Goal: Find contact information: Find contact information

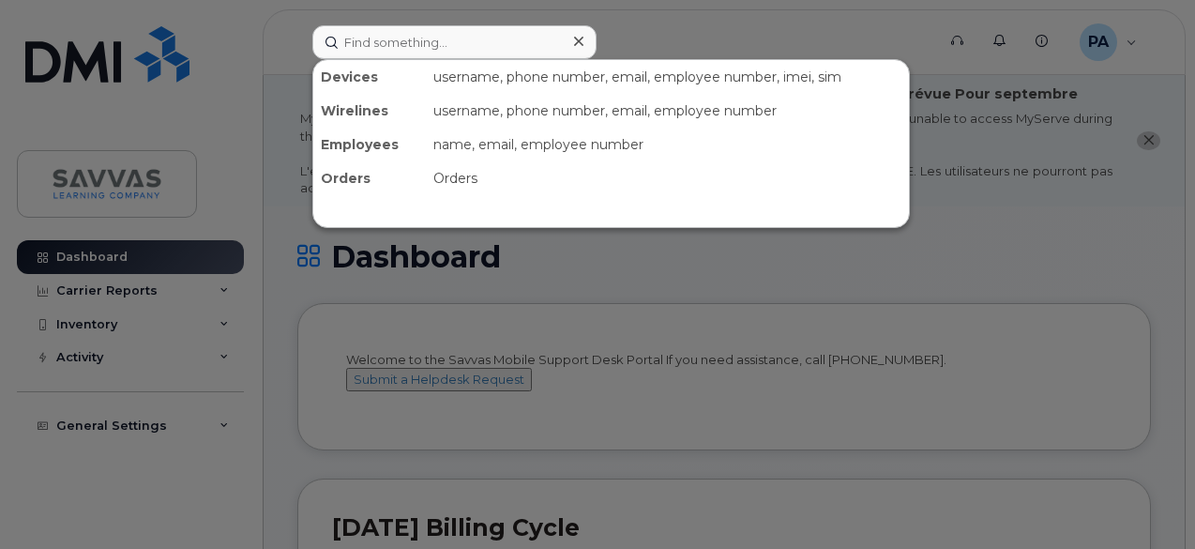
click at [422, 44] on input at bounding box center [454, 42] width 284 height 34
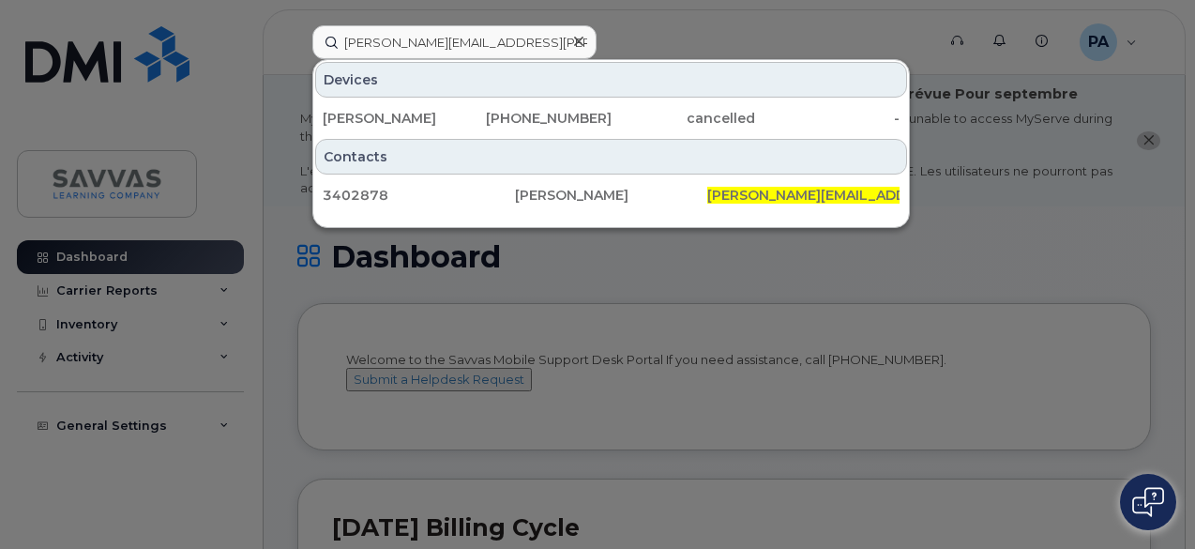
type input "Sheryl.Harris@savvas.com"
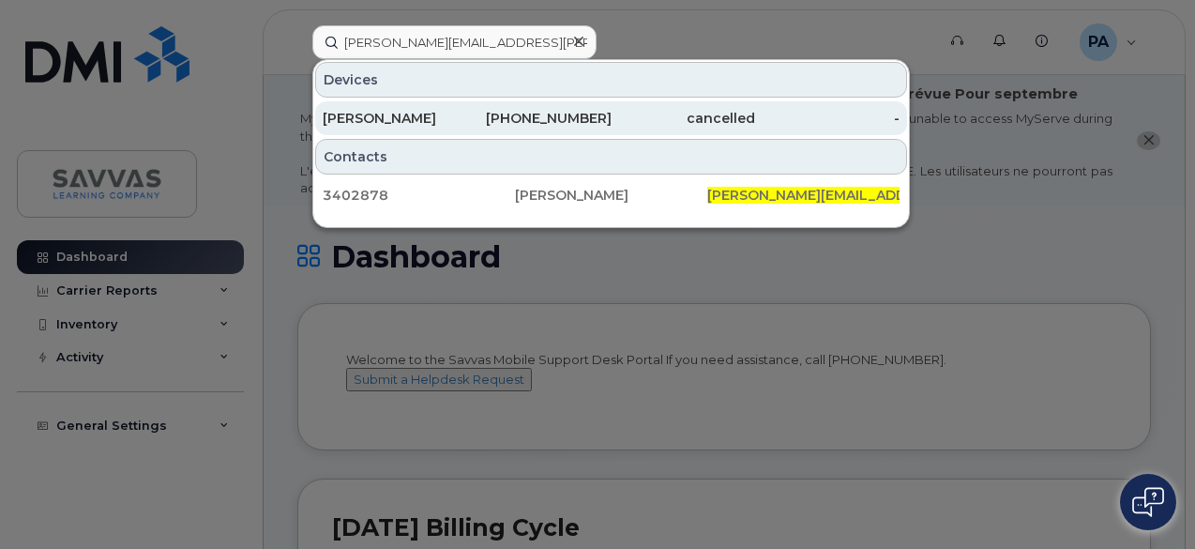
click at [552, 114] on div "757-719-1489" at bounding box center [539, 118] width 144 height 19
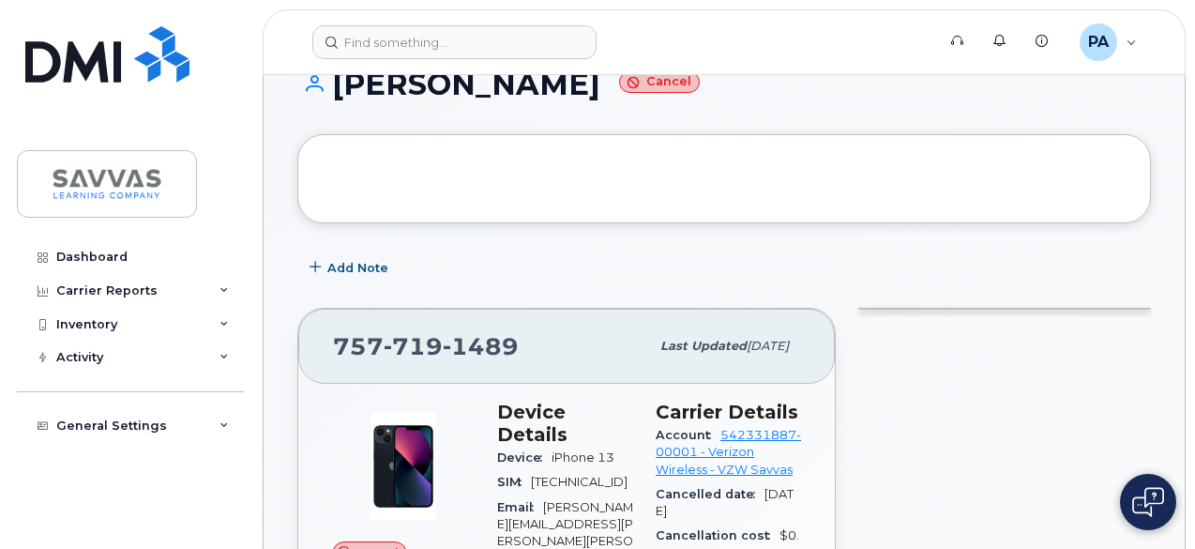
scroll to position [177, 0]
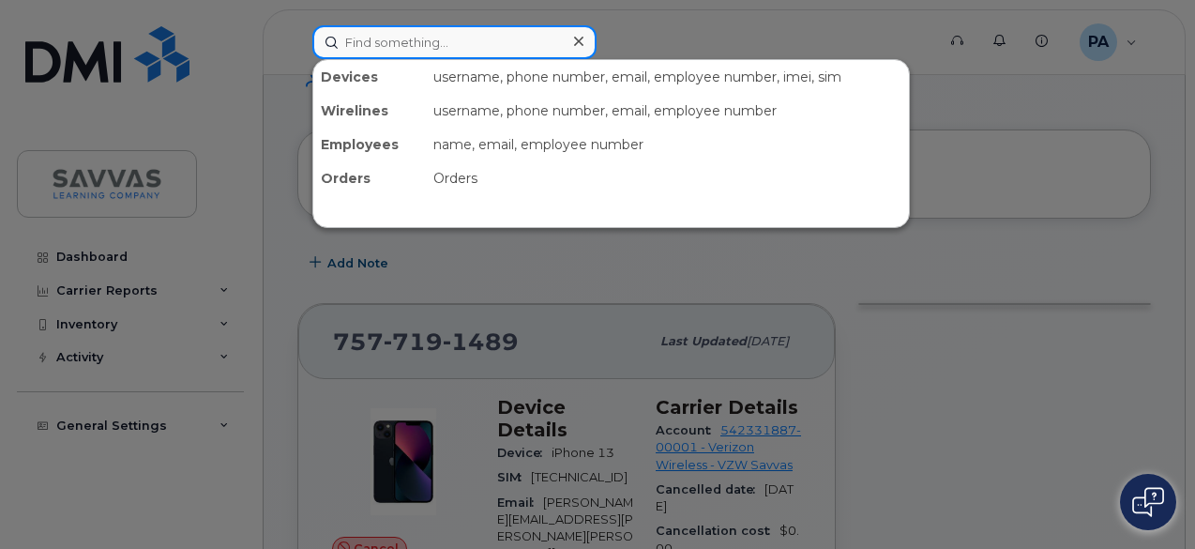
click at [386, 48] on input at bounding box center [454, 42] width 284 height 34
paste input "liz.meitzlerguevara@savvas.com"
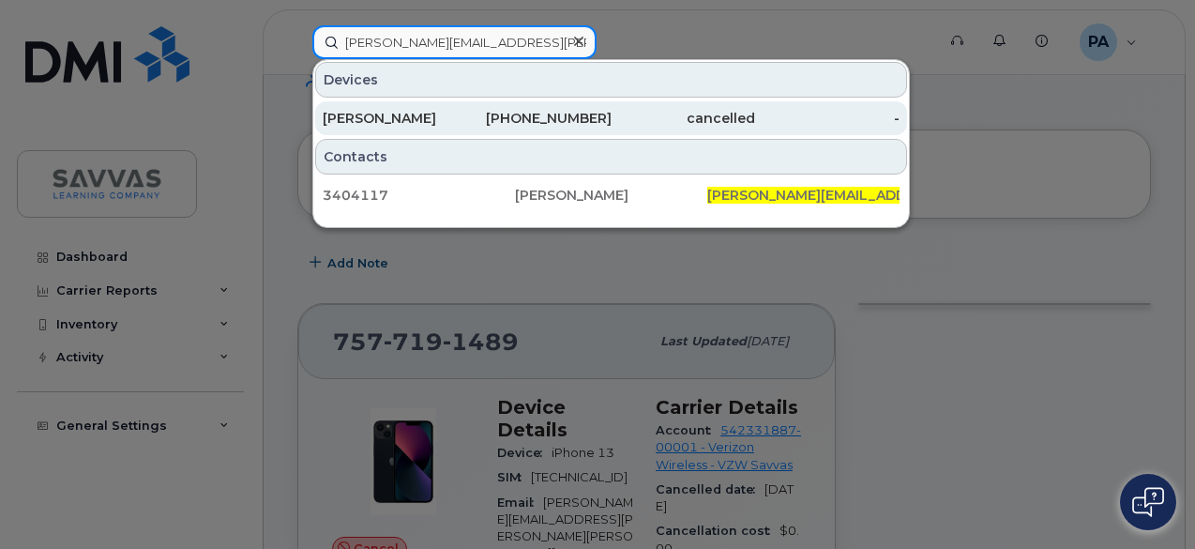
type input "liz.meitzlerguevara@savvas.com"
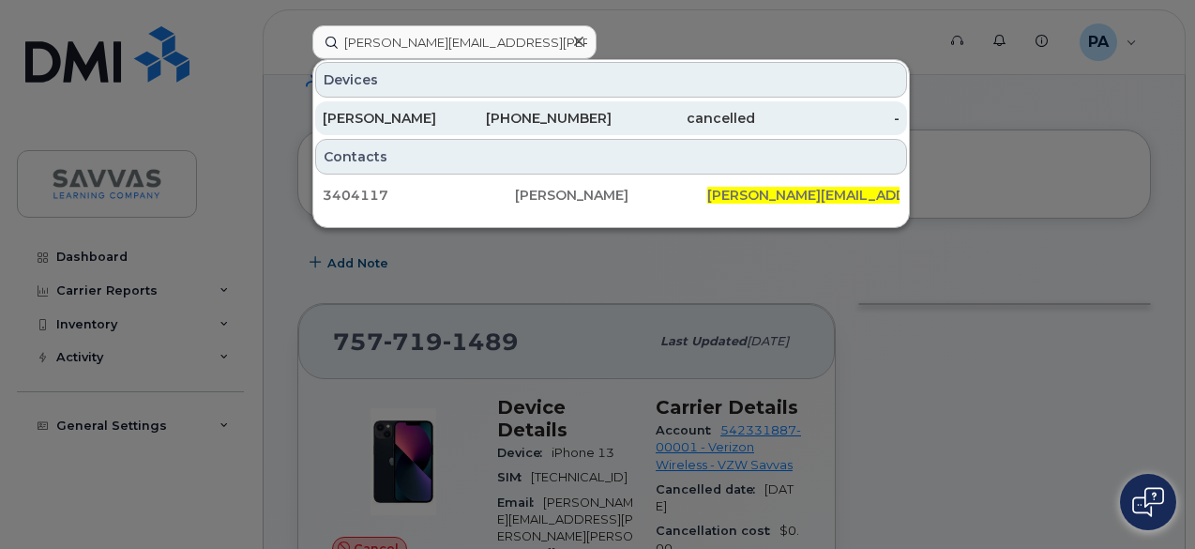
click at [576, 113] on div "540-670-3459" at bounding box center [539, 118] width 144 height 19
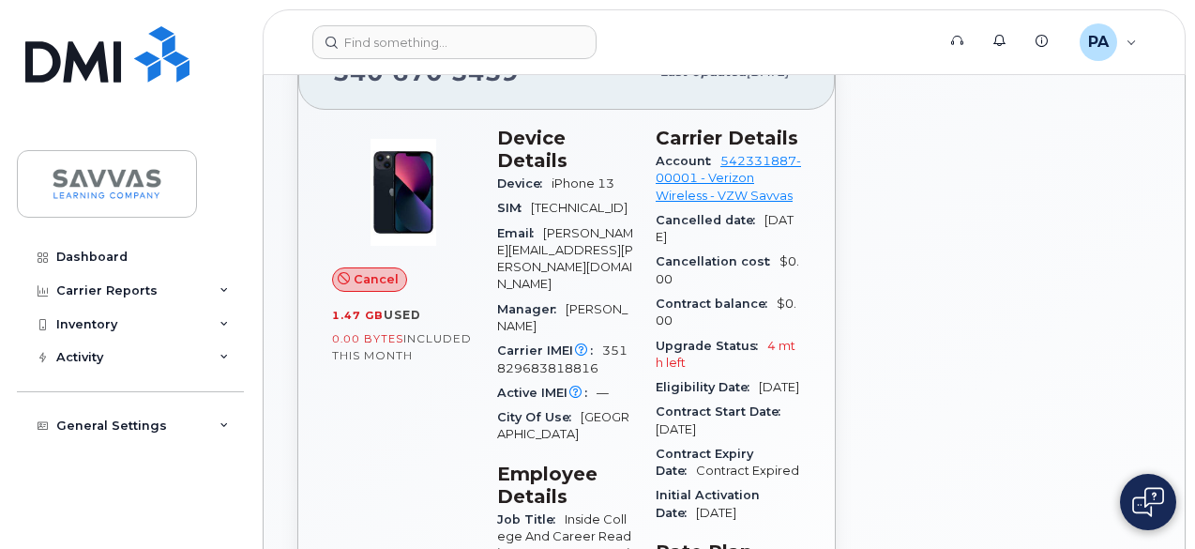
scroll to position [370, 0]
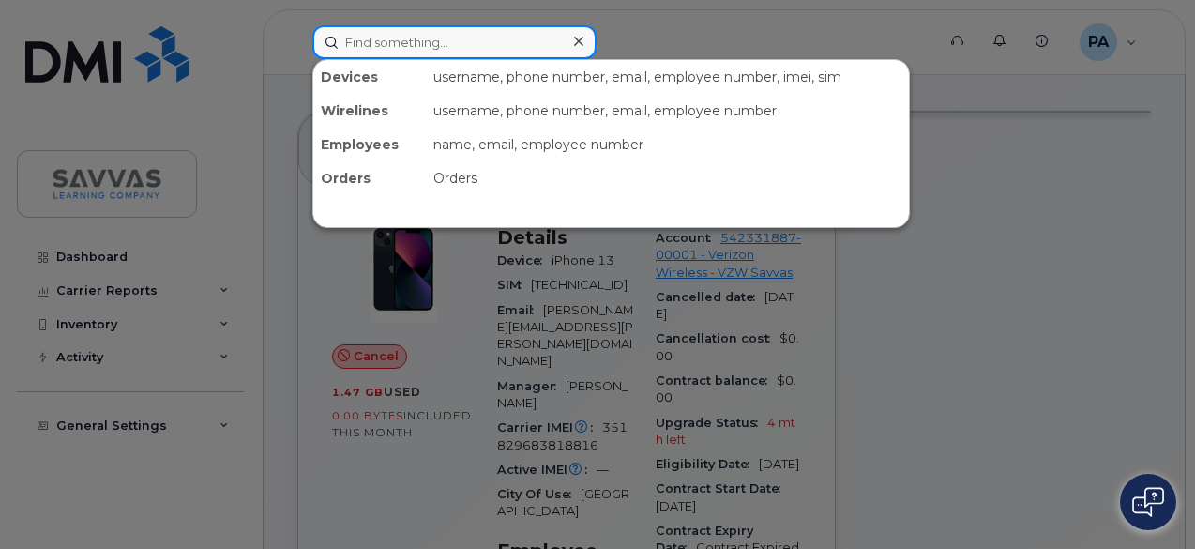
click at [406, 46] on input at bounding box center [454, 42] width 284 height 34
paste input "[PERSON_NAME][EMAIL_ADDRESS][PERSON_NAME][PERSON_NAME][DOMAIN_NAME]"
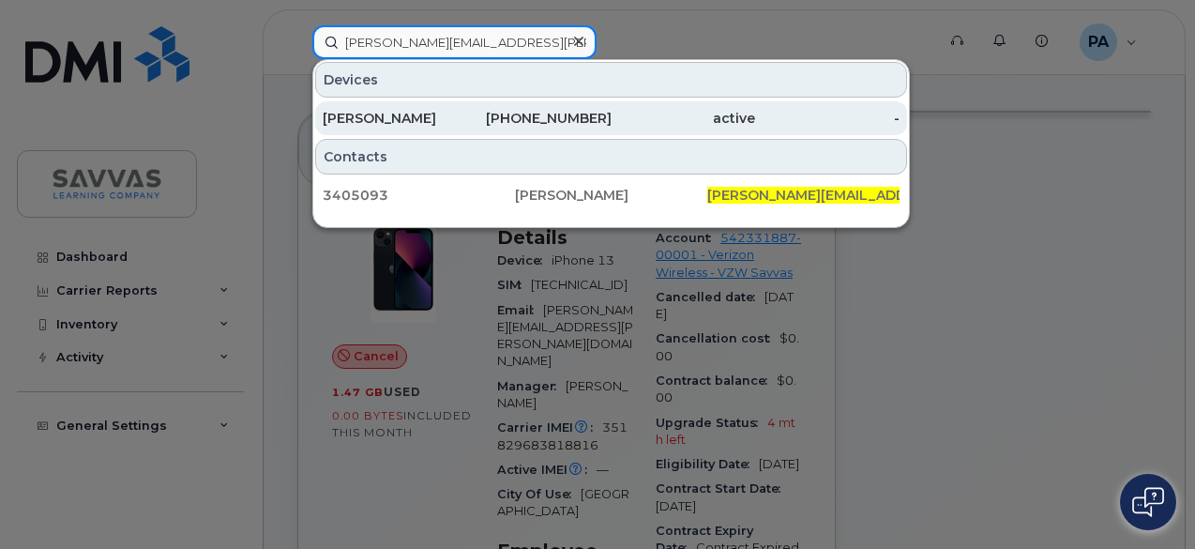
type input "[PERSON_NAME][EMAIL_ADDRESS][PERSON_NAME][PERSON_NAME][DOMAIN_NAME]"
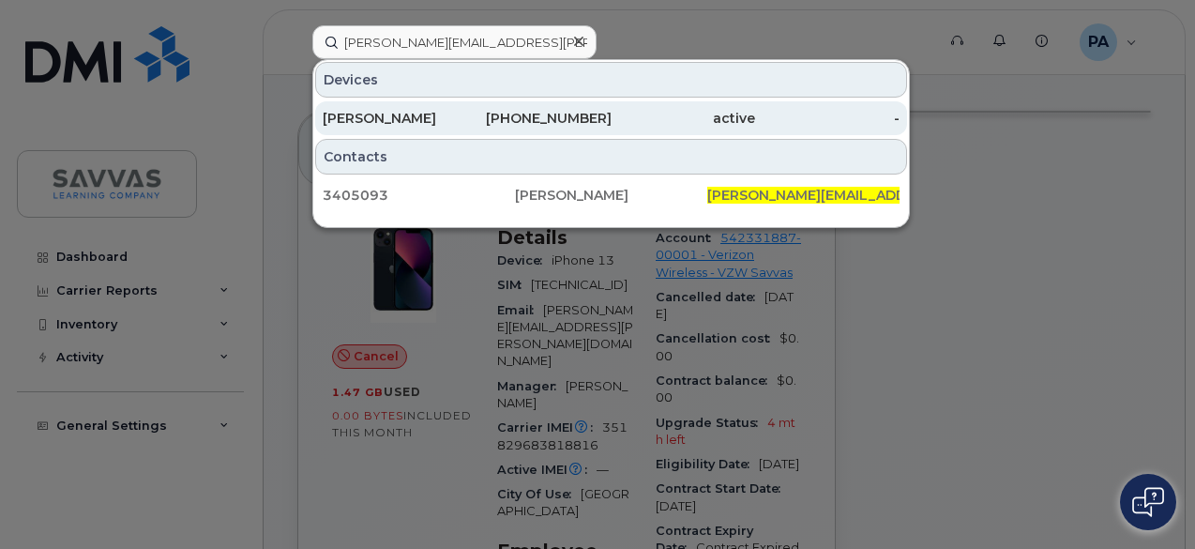
click at [519, 119] on div "719-351-4310" at bounding box center [539, 118] width 144 height 19
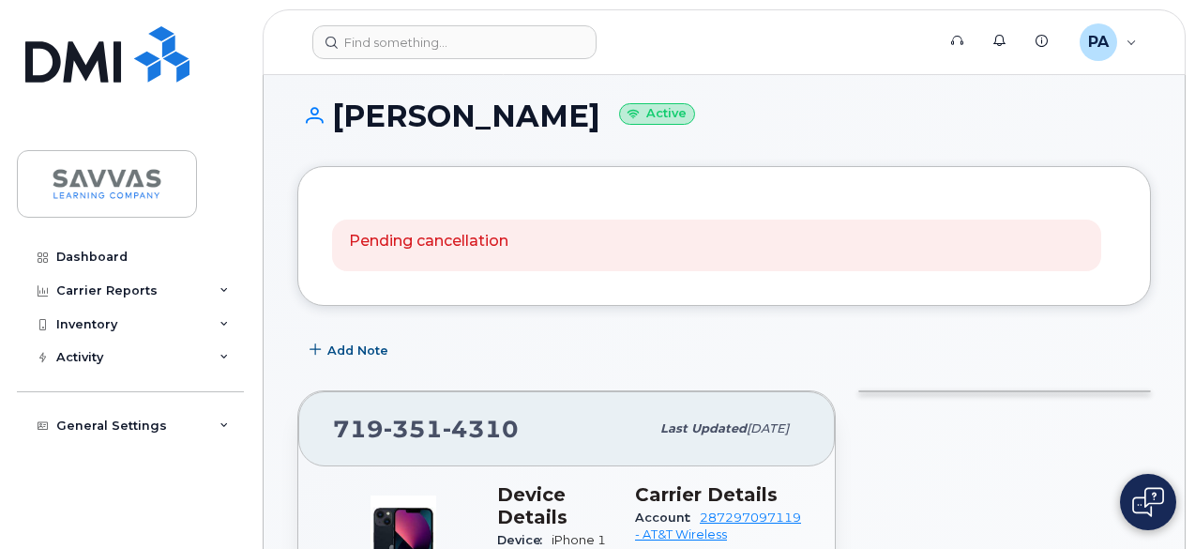
scroll to position [247, 0]
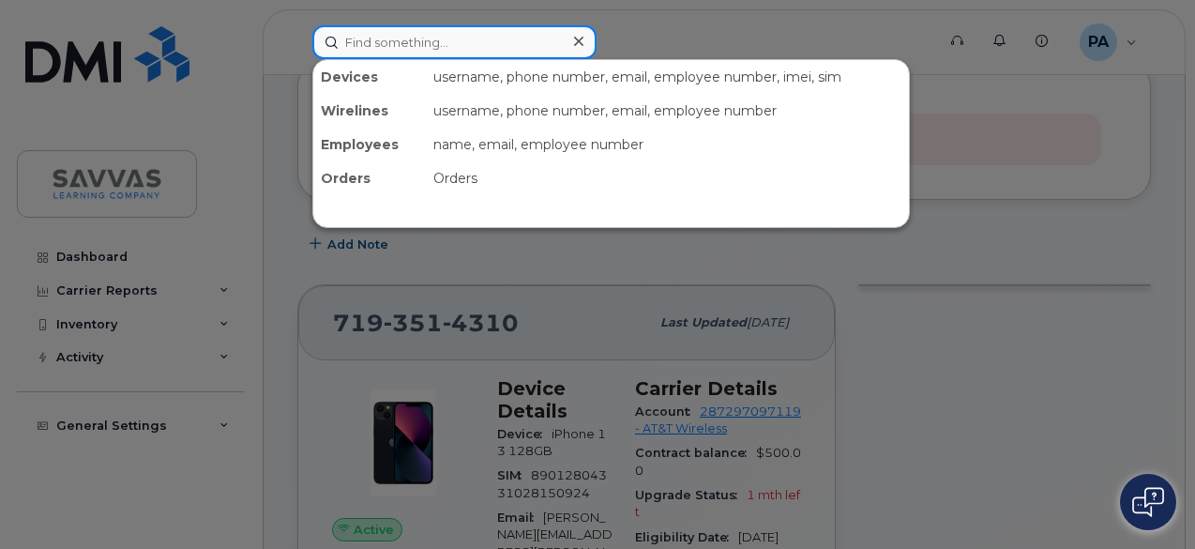
click at [386, 55] on input at bounding box center [454, 42] width 284 height 34
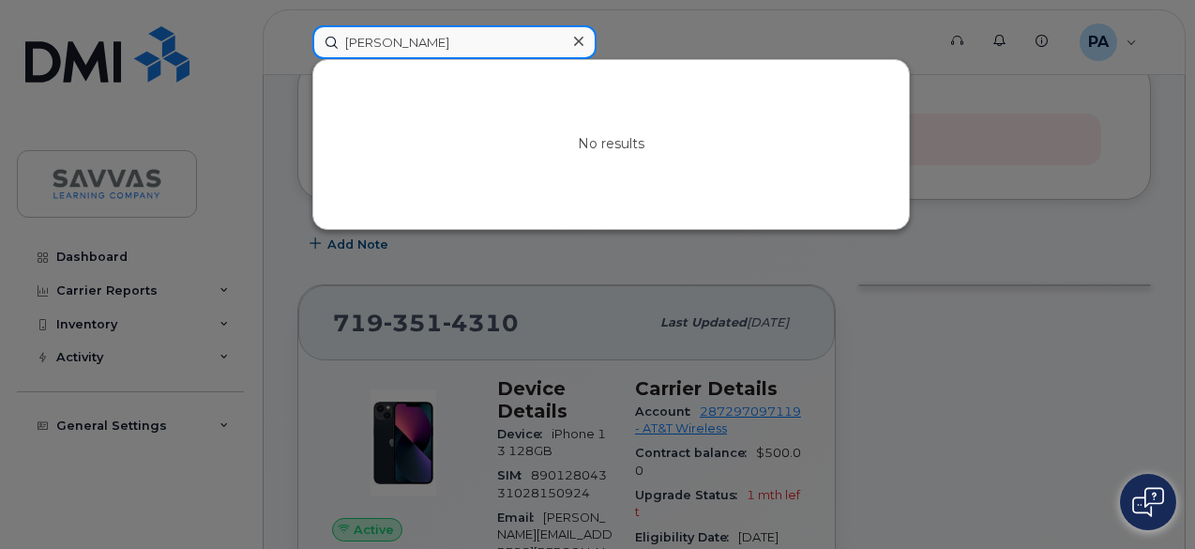
click at [452, 48] on input "[PERSON_NAME]" at bounding box center [454, 42] width 284 height 34
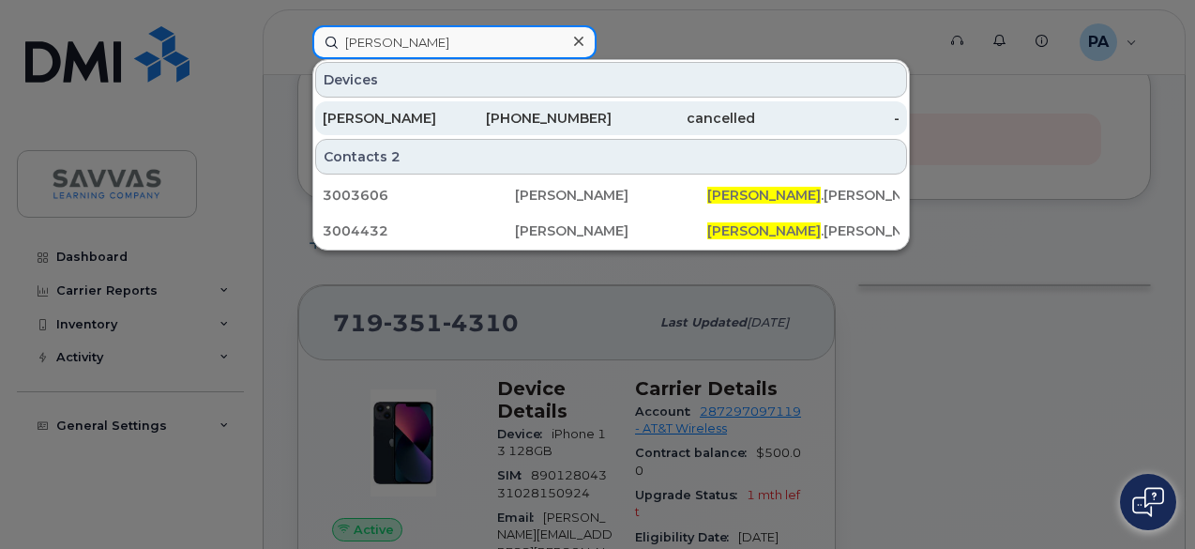
type input "[PERSON_NAME]"
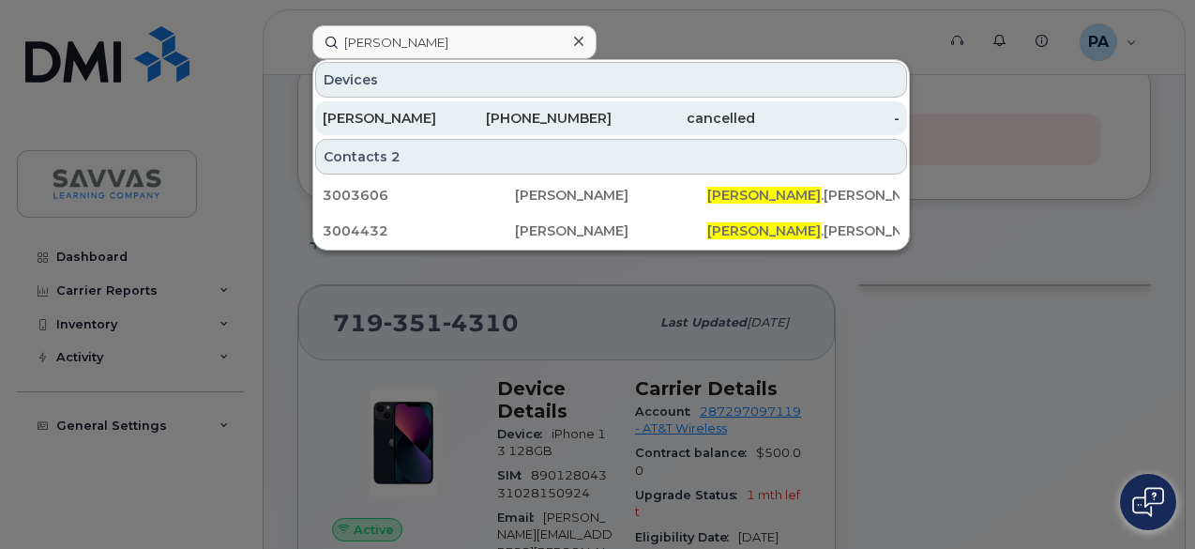
click at [539, 124] on div "[PHONE_NUMBER]" at bounding box center [539, 118] width 144 height 19
